Goal: Information Seeking & Learning: Find specific fact

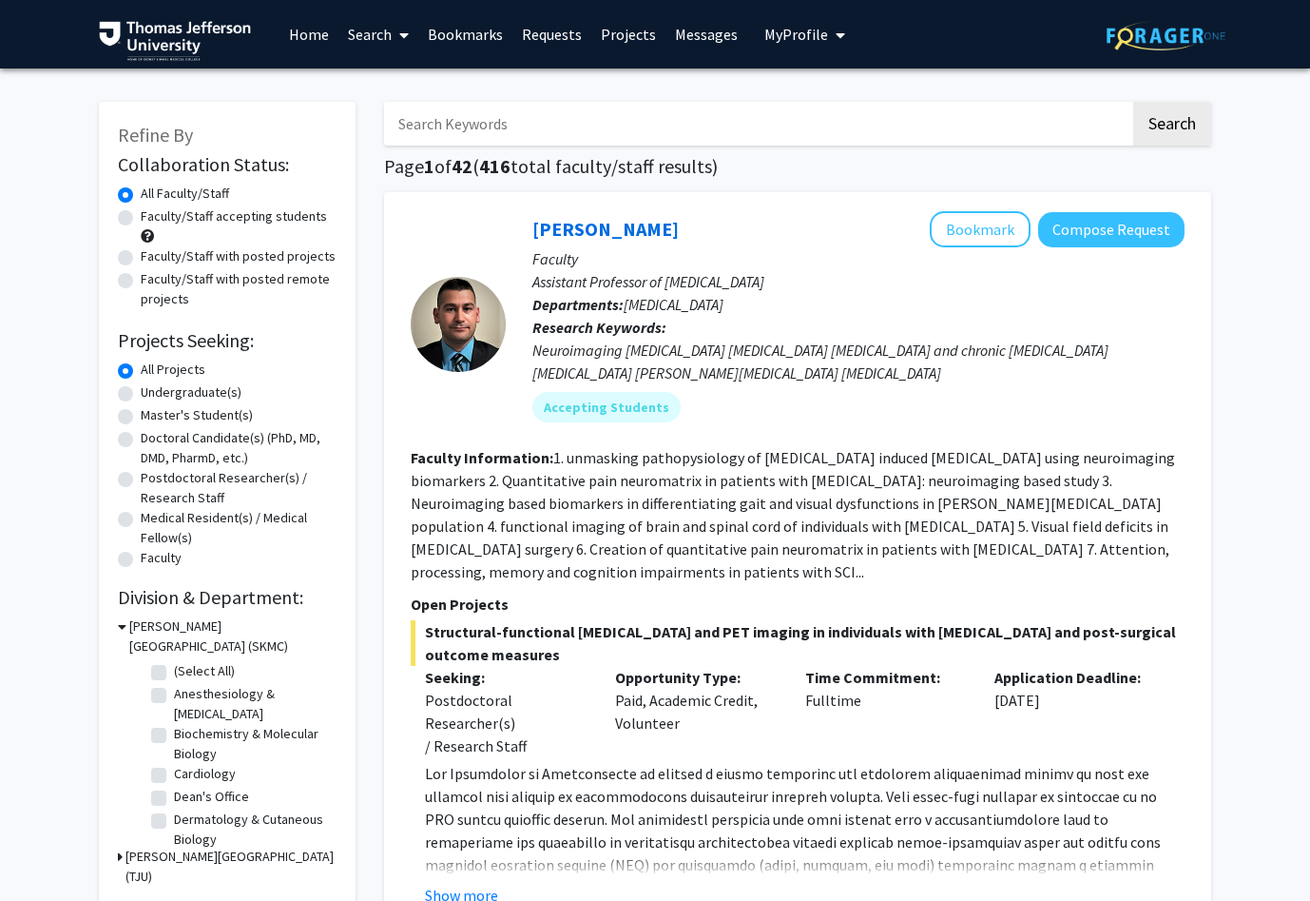
click at [537, 132] on input "Search Keywords" at bounding box center [757, 124] width 747 height 44
type input "[PERSON_NAME]"
click at [1134, 102] on button "Search" at bounding box center [1173, 124] width 78 height 44
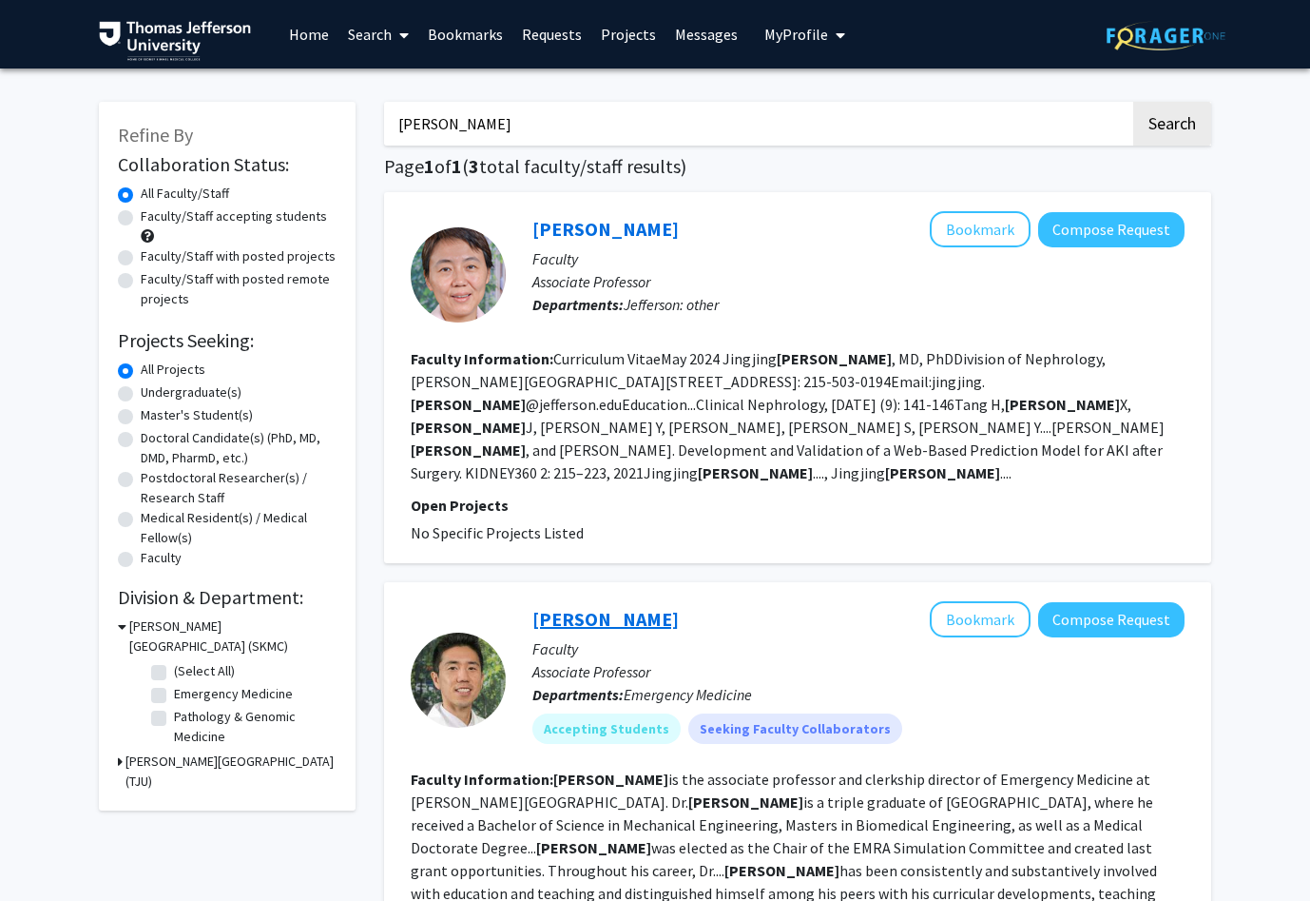
click at [589, 607] on link "[PERSON_NAME]" at bounding box center [606, 619] width 146 height 24
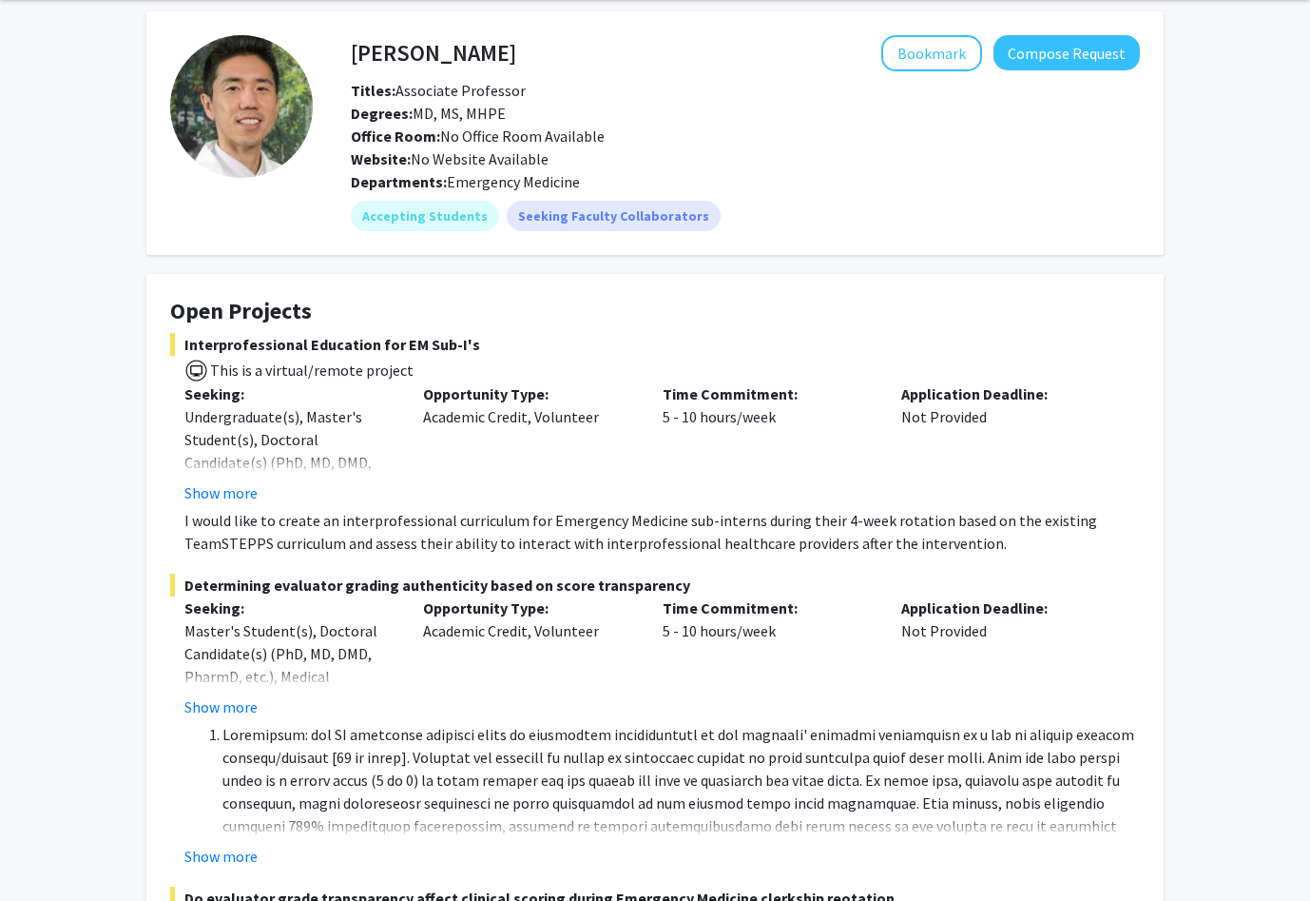
scroll to position [83, 0]
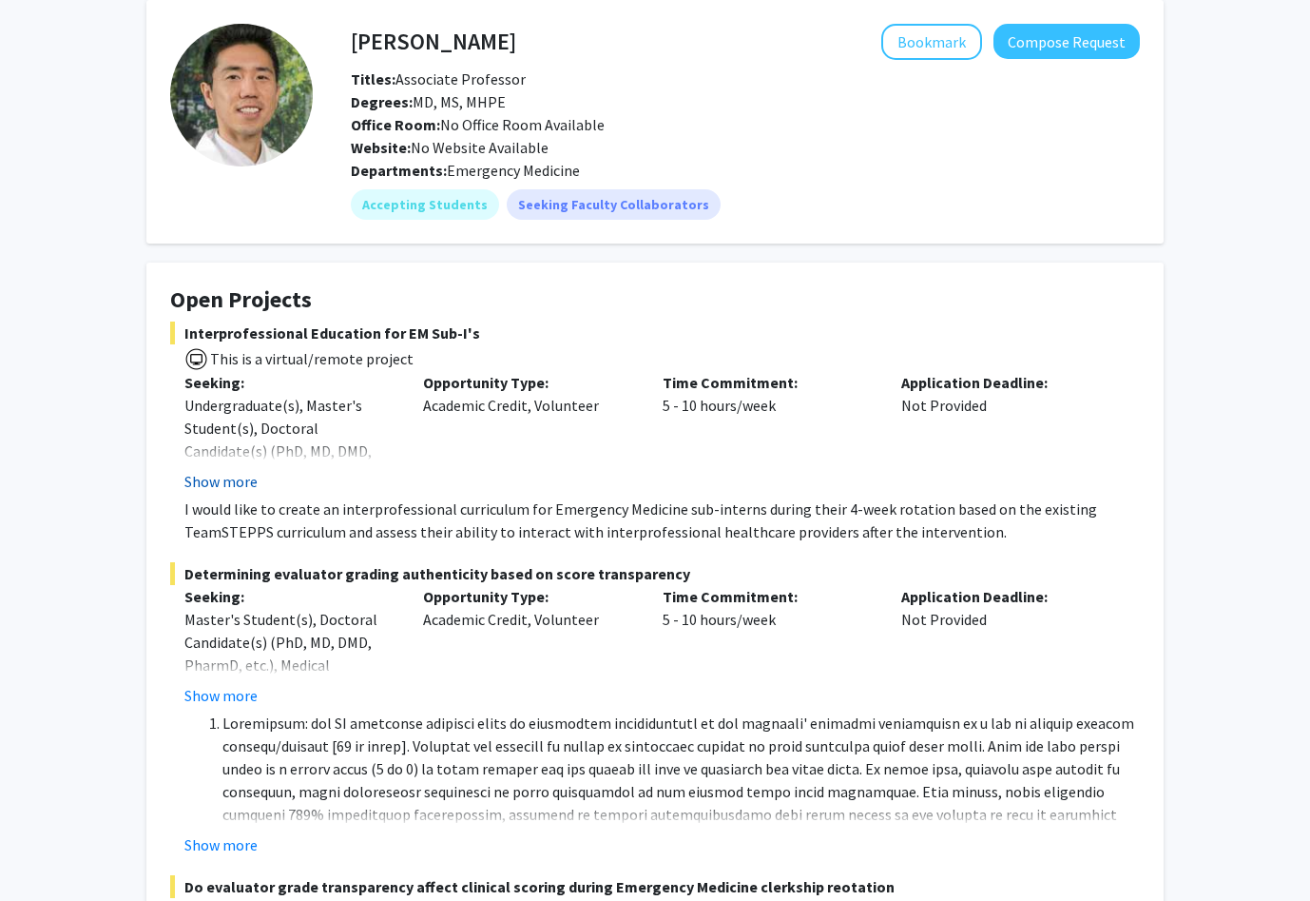
click at [247, 485] on button "Show more" at bounding box center [220, 481] width 73 height 23
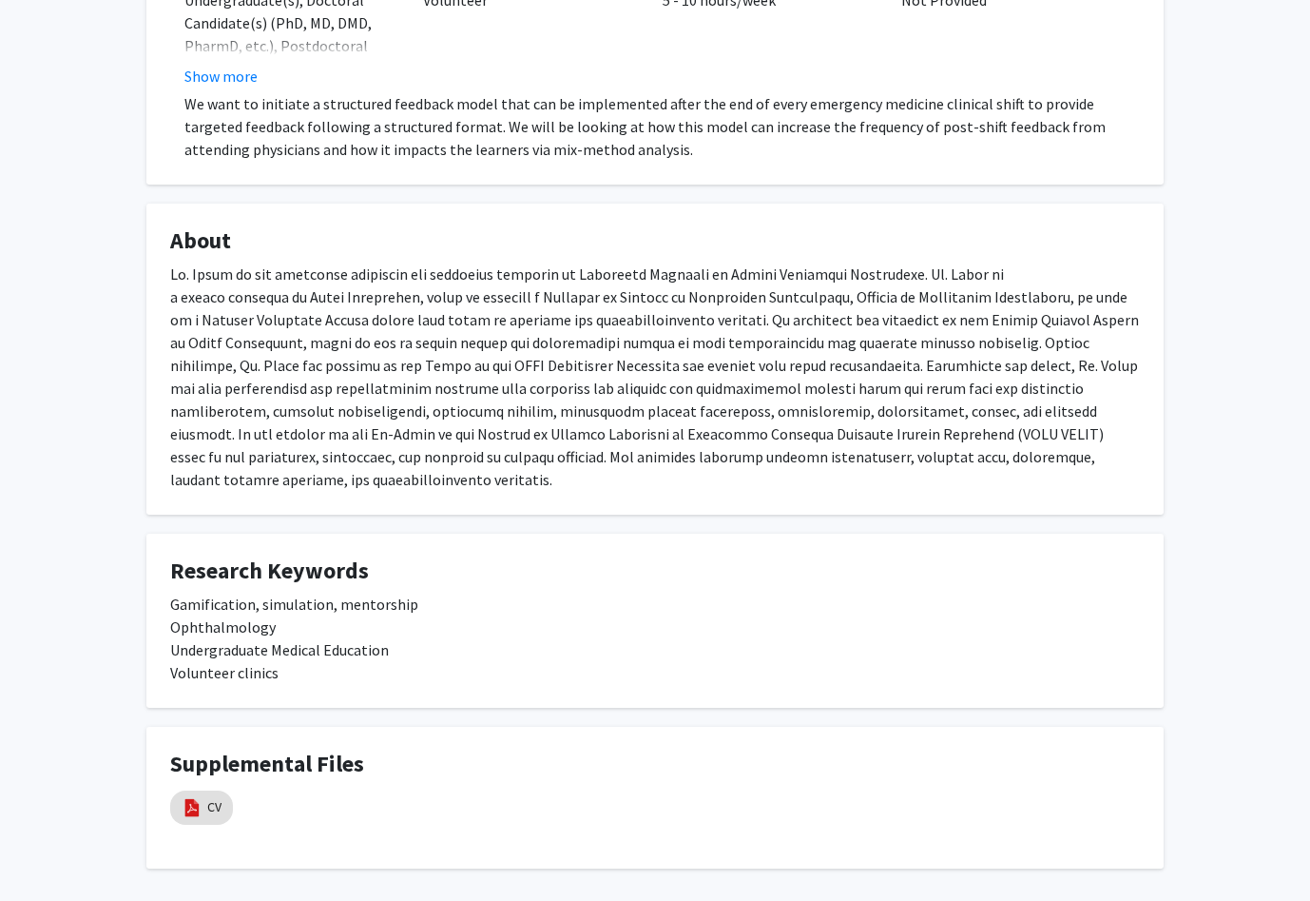
scroll to position [1338, 0]
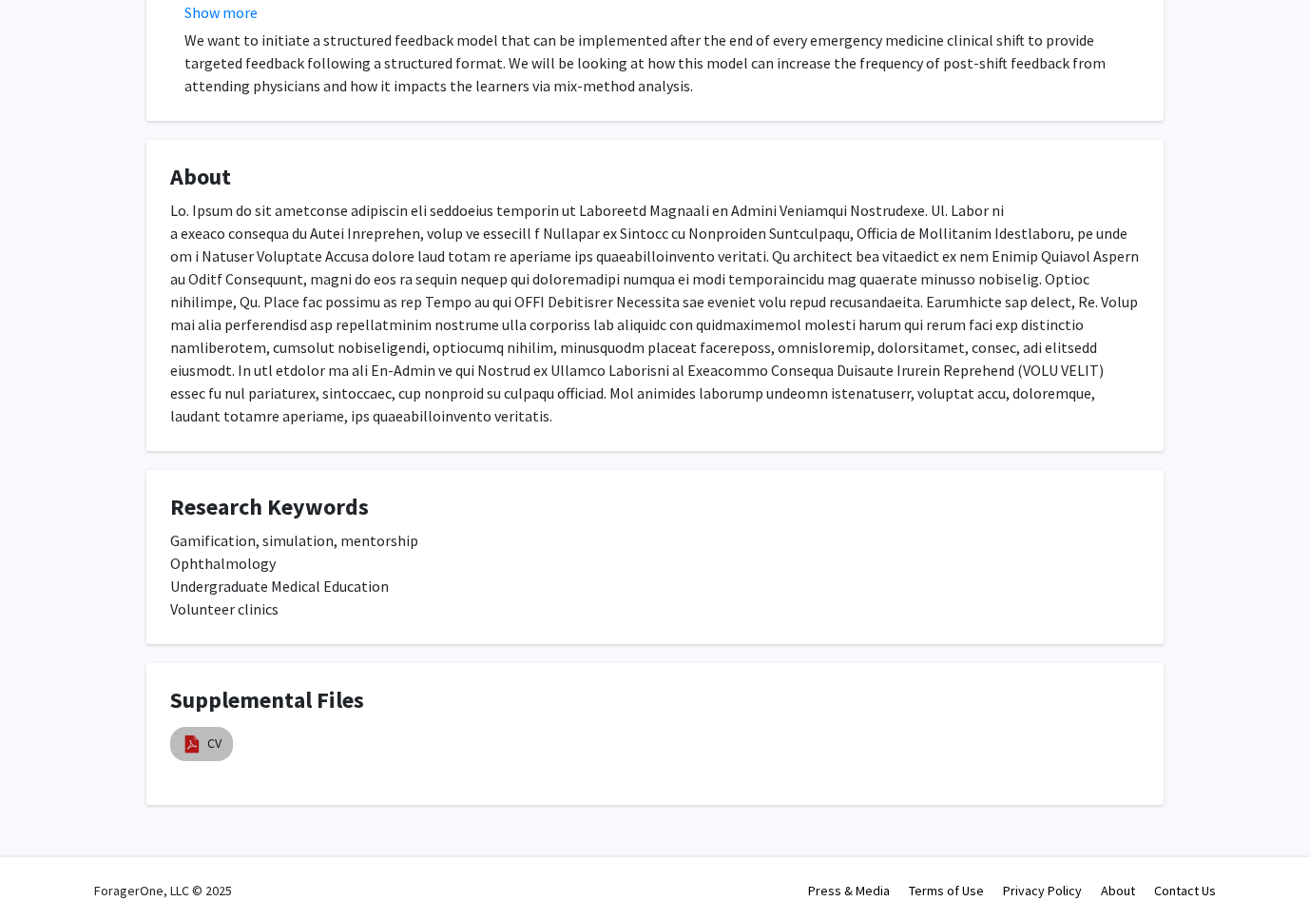
click at [205, 727] on mat-chip "CV" at bounding box center [201, 744] width 63 height 34
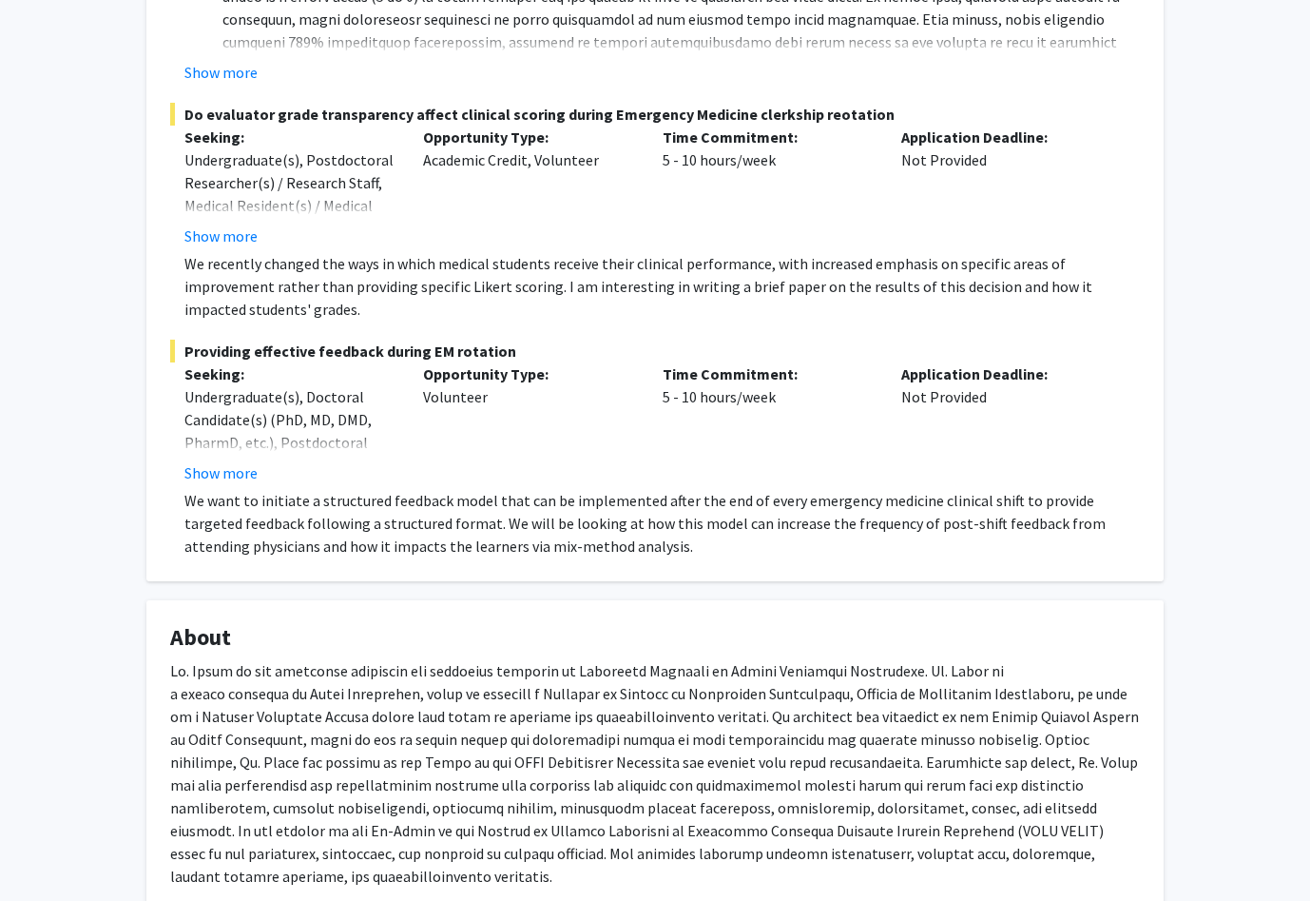
scroll to position [847, 0]
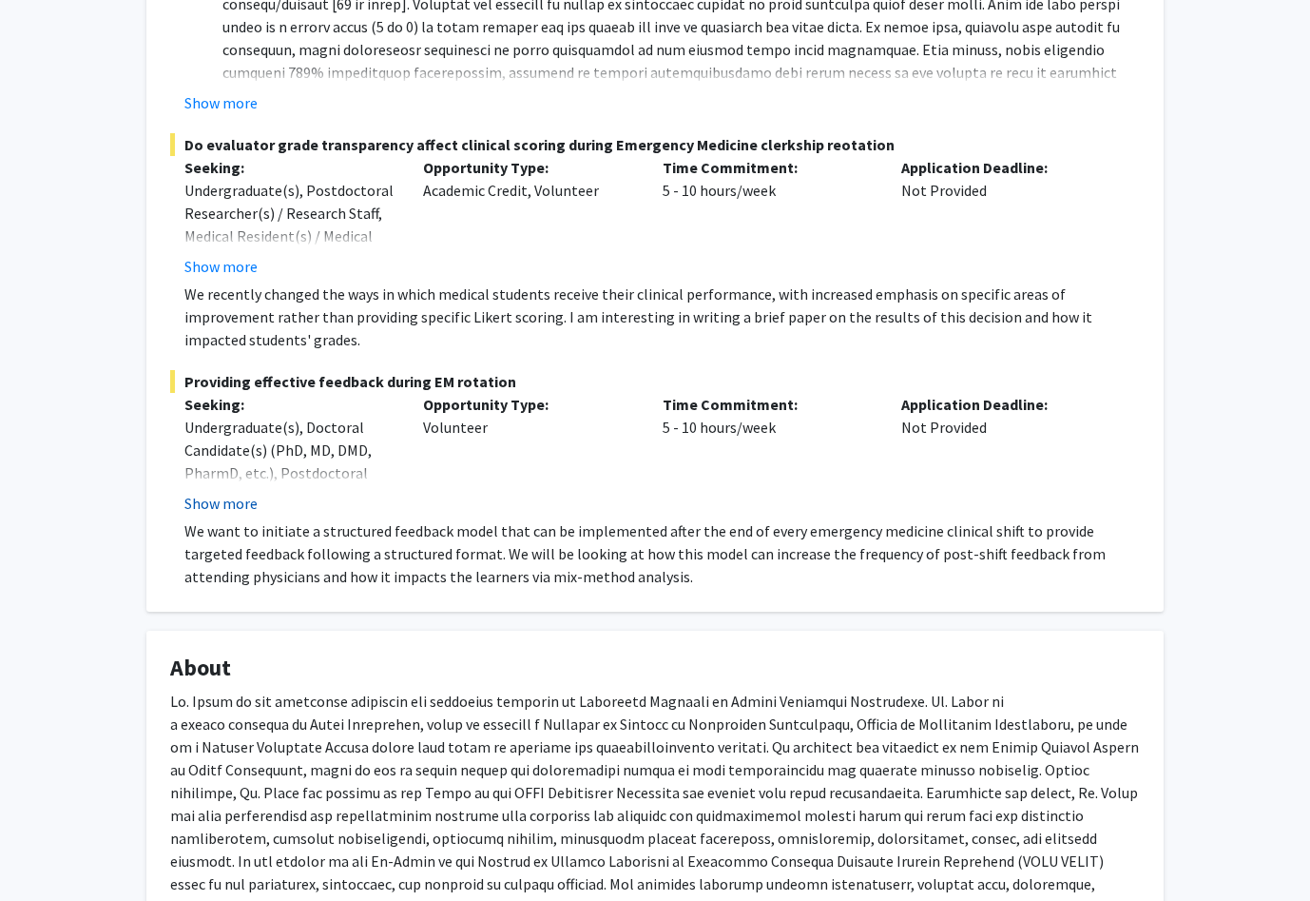
click at [249, 508] on button "Show more" at bounding box center [220, 503] width 73 height 23
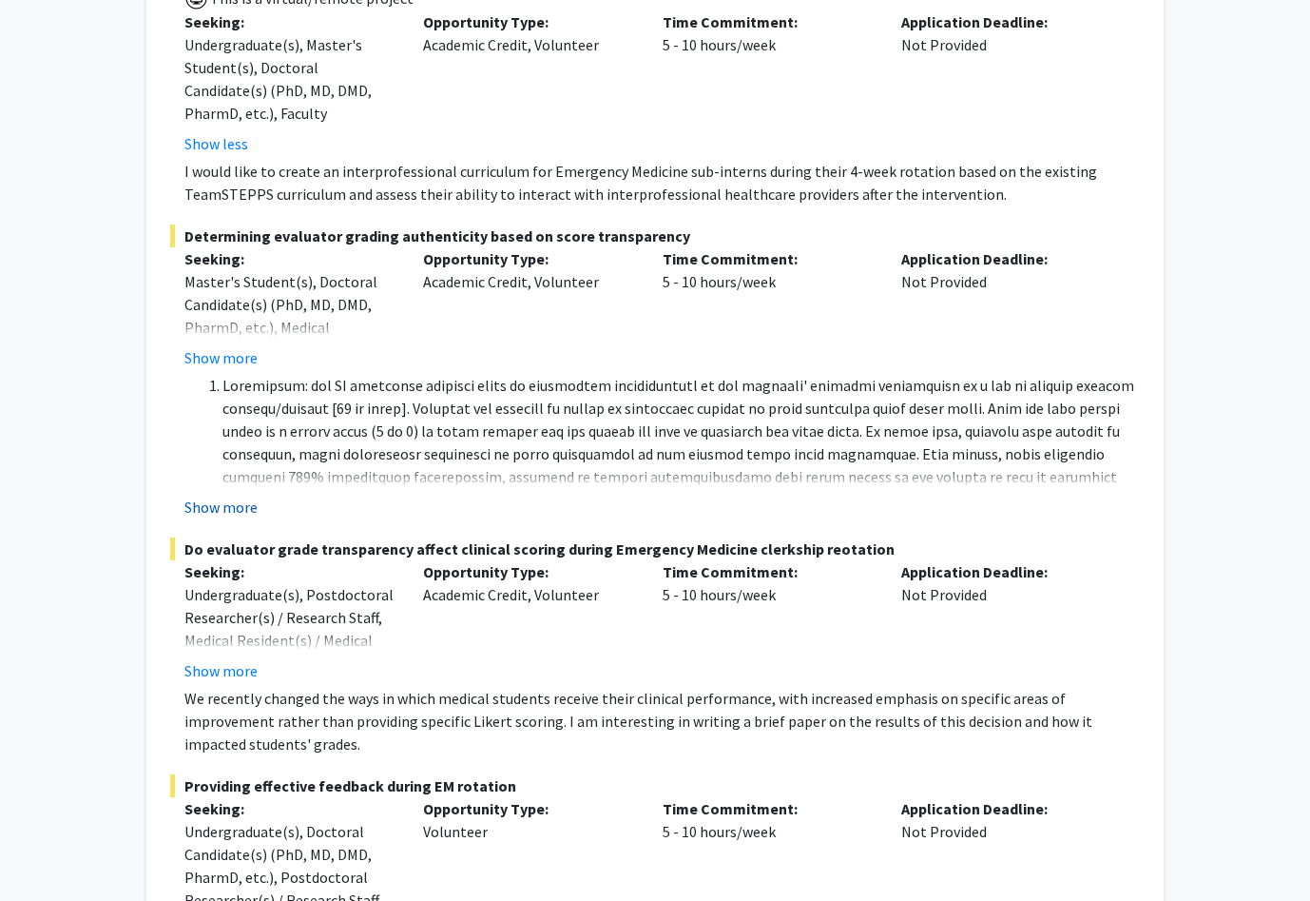
scroll to position [441, 0]
click at [232, 490] on fg-read-more "Why this matters: The students expressed improved reception to this new style o…" at bounding box center [655, 448] width 970 height 145
click at [232, 512] on button "Show more" at bounding box center [220, 508] width 73 height 23
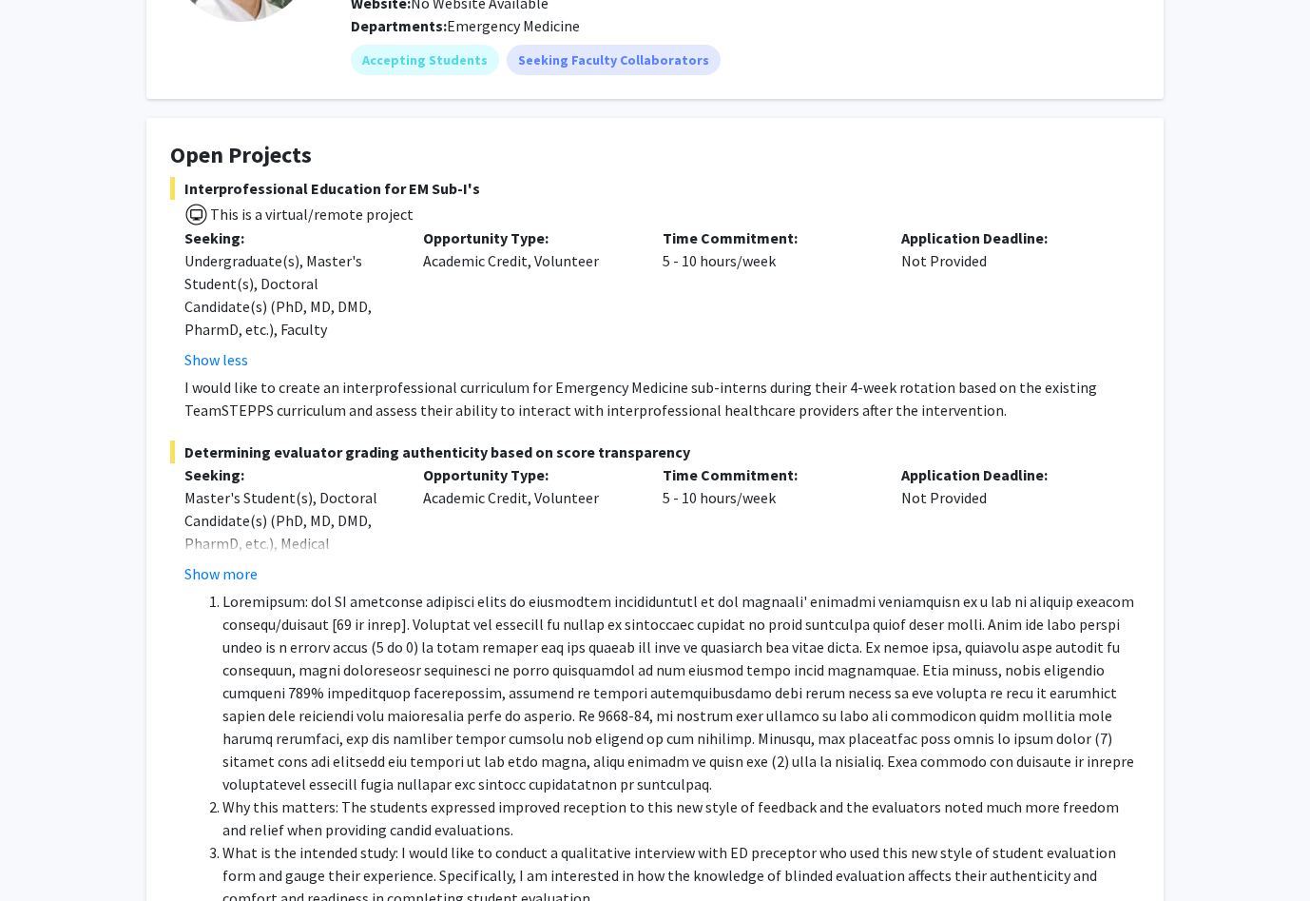
scroll to position [292, 0]
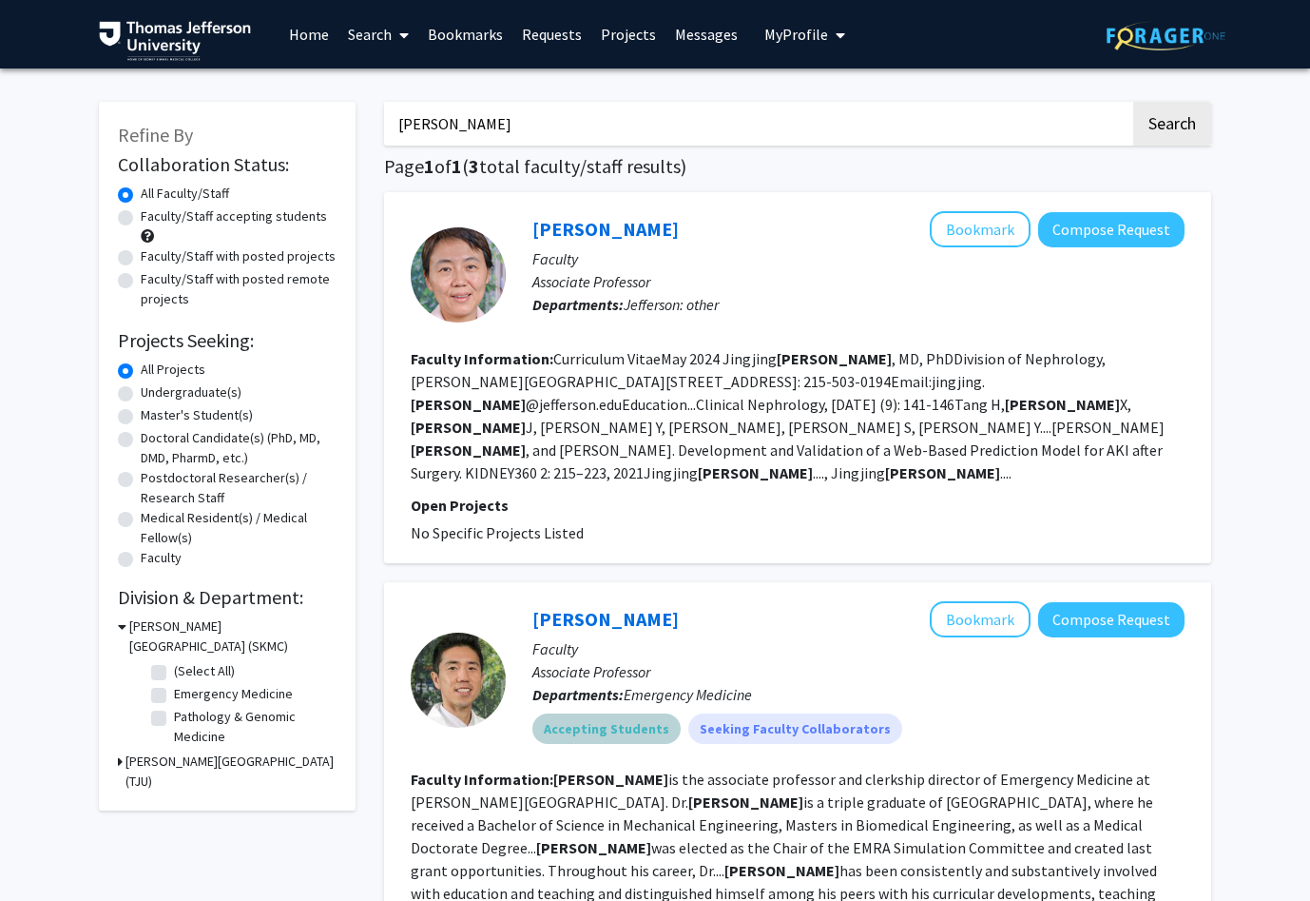
click at [614, 713] on mat-chip "Accepting Students" at bounding box center [607, 728] width 148 height 30
click at [563, 716] on mat-chip "Accepting Students" at bounding box center [607, 728] width 148 height 30
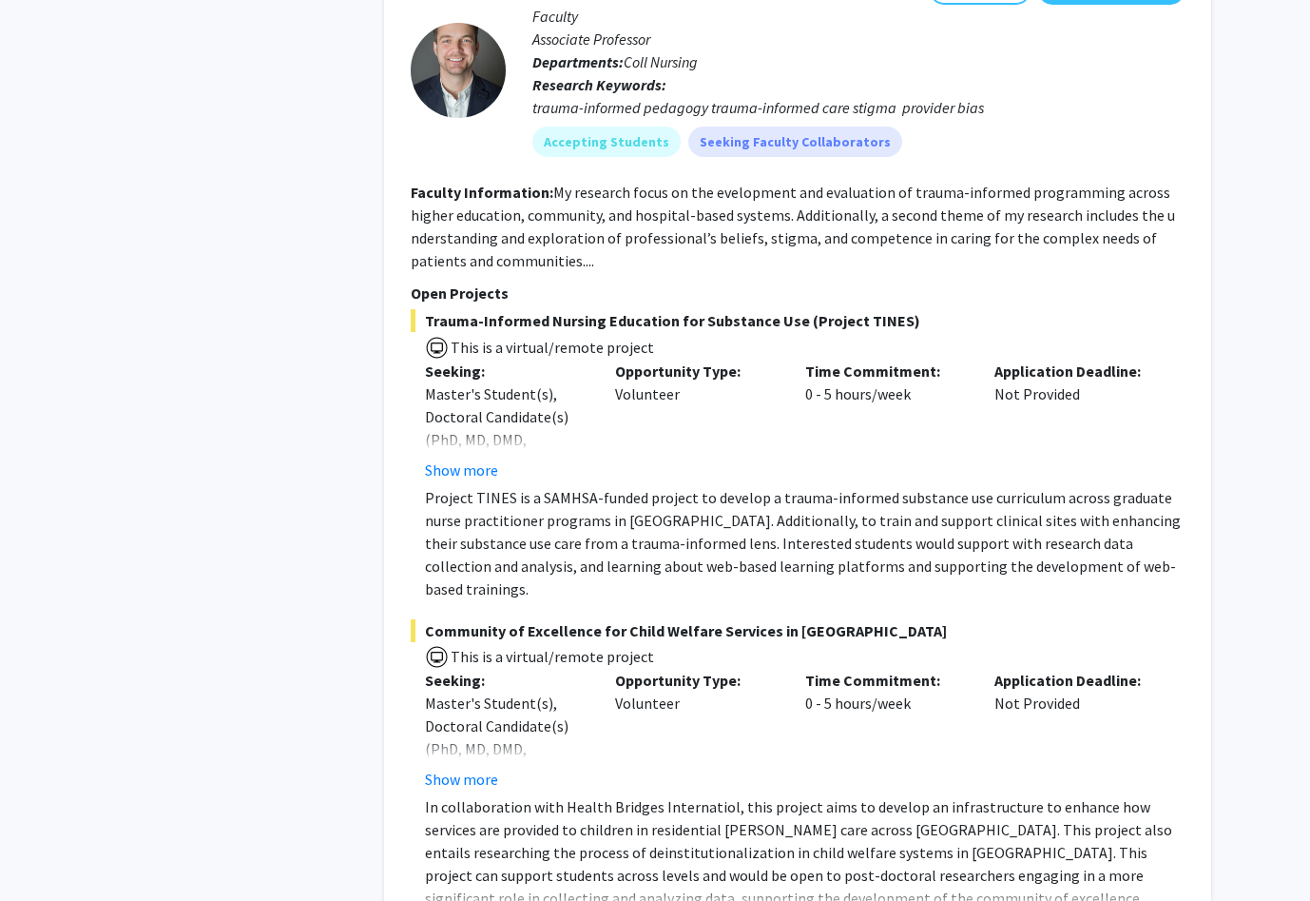
scroll to position [14579, 0]
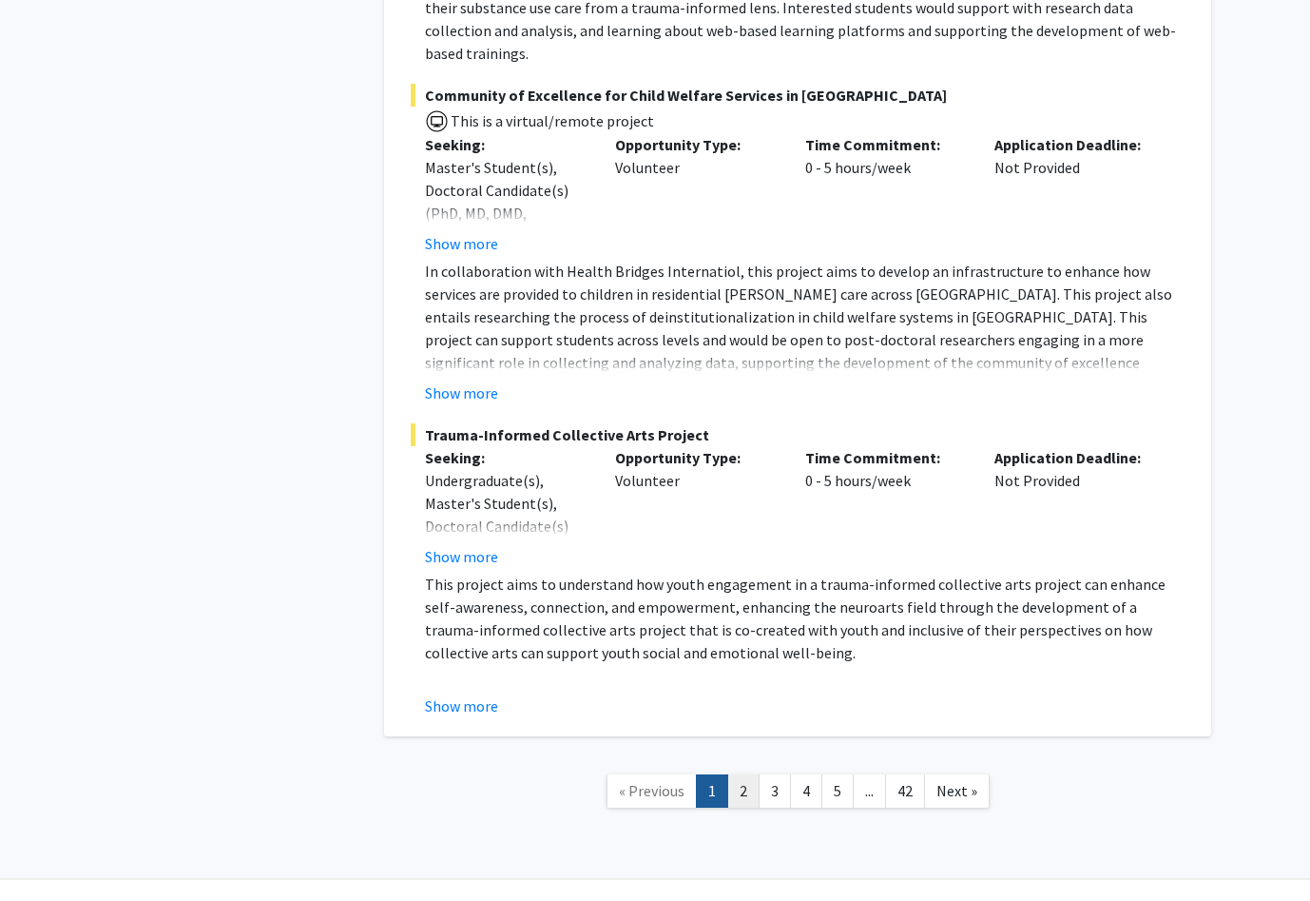
click at [746, 774] on link "2" at bounding box center [743, 790] width 32 height 33
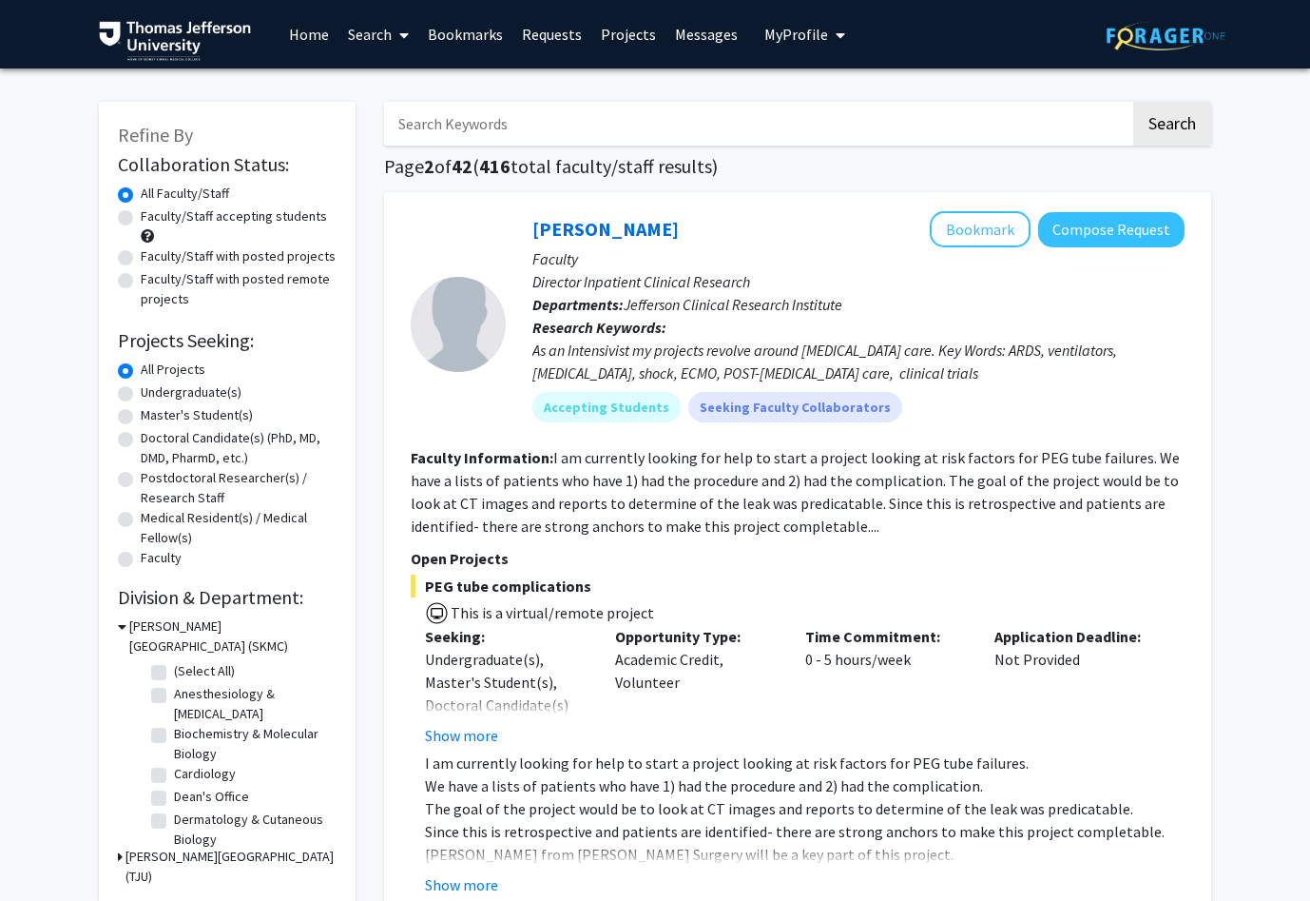
click at [676, 123] on input "Search Keywords" at bounding box center [757, 124] width 747 height 44
type input "anesth"
click at [1134, 102] on button "Search" at bounding box center [1173, 124] width 78 height 44
